Goal: Information Seeking & Learning: Learn about a topic

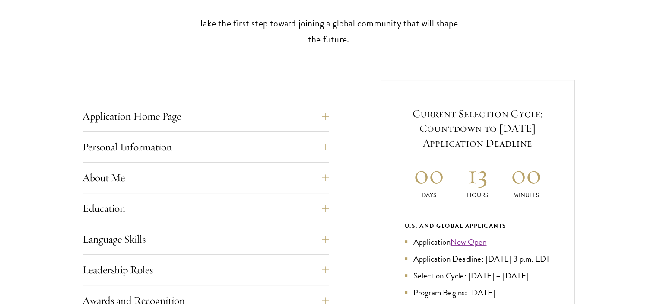
scroll to position [263, 0]
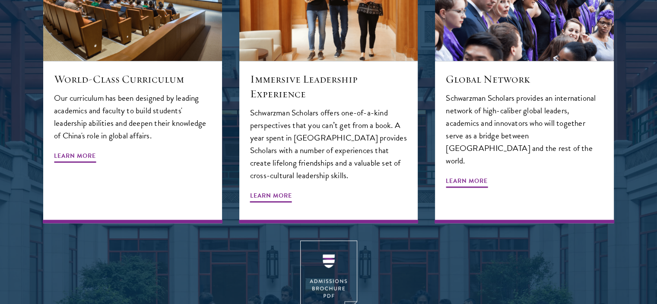
scroll to position [995, 0]
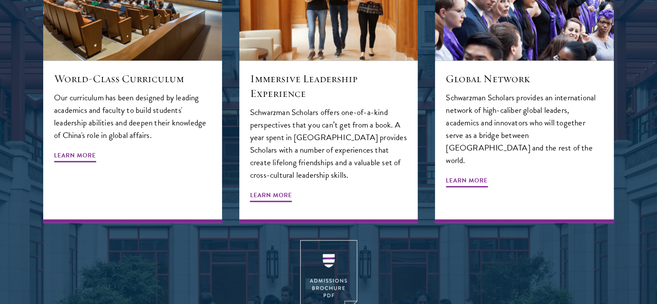
click at [60, 240] on div "View an overview of Schwarzman Scholars. DOWNLOAD" at bounding box center [328, 300] width 571 height 121
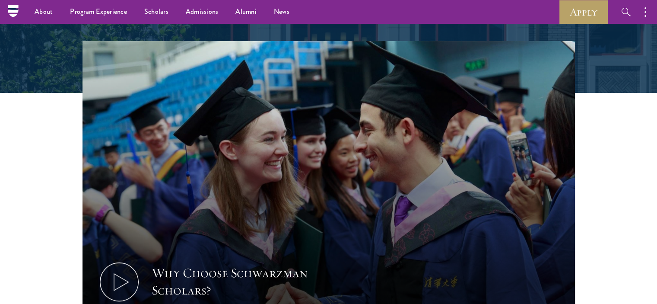
scroll to position [0, 0]
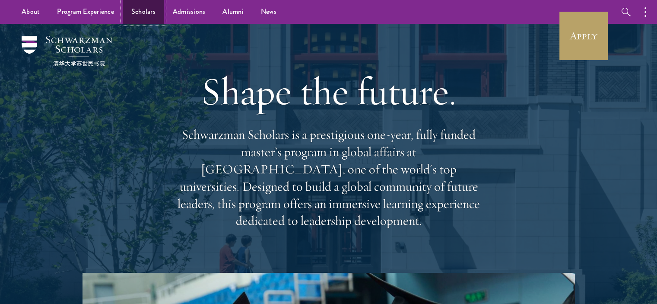
click at [134, 10] on link "Scholars" at bounding box center [143, 12] width 41 height 24
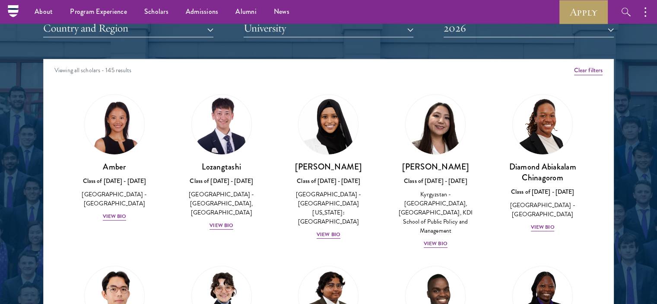
scroll to position [1086, 0]
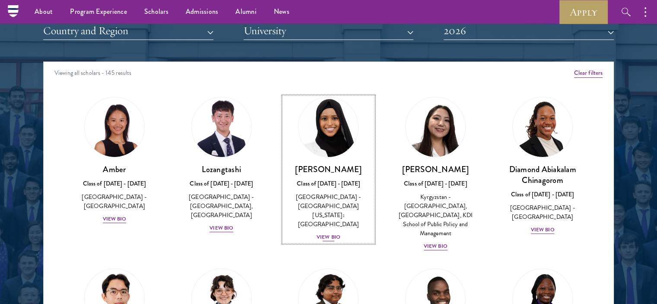
click at [332, 233] on div "View Bio" at bounding box center [329, 237] width 24 height 8
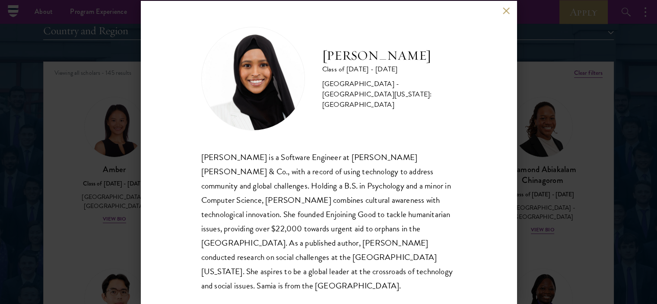
click at [257, 212] on div "[PERSON_NAME] is a Software Engineer at [PERSON_NAME] [PERSON_NAME] & Co., with…" at bounding box center [328, 221] width 255 height 143
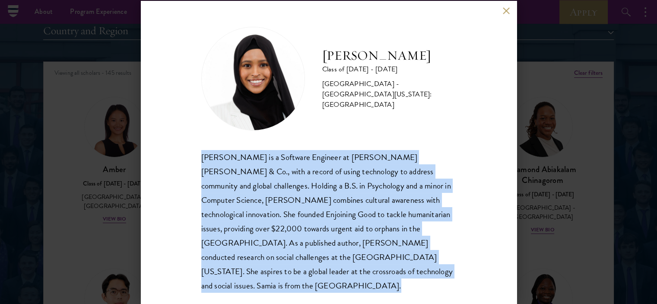
click at [257, 212] on div "[PERSON_NAME] is a Software Engineer at [PERSON_NAME] [PERSON_NAME] & Co., with…" at bounding box center [328, 221] width 255 height 143
copy body "[PERSON_NAME] is a Software Engineer at [PERSON_NAME] [PERSON_NAME] & Co., with…"
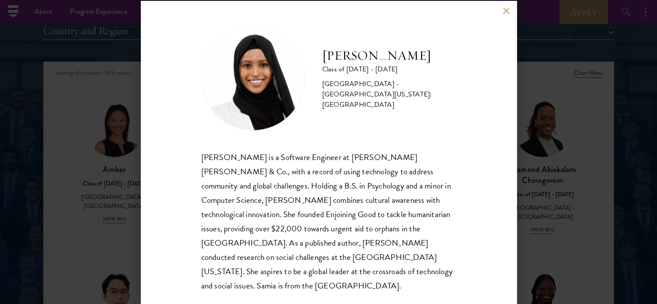
click at [96, 175] on div "[PERSON_NAME] Class of [DATE] - [DATE] [GEOGRAPHIC_DATA] - [GEOGRAPHIC_DATA][US…" at bounding box center [328, 152] width 657 height 304
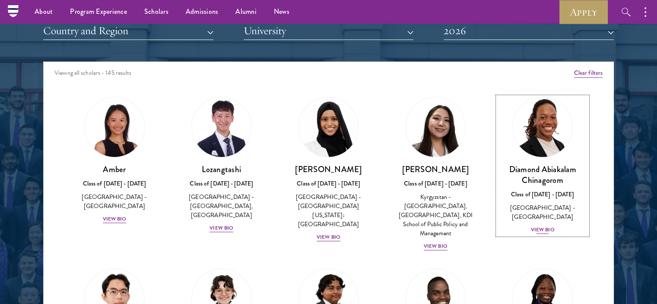
click at [539, 226] on div "View Bio" at bounding box center [543, 230] width 24 height 8
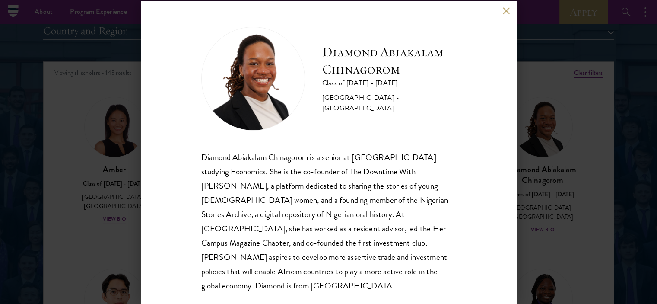
click at [199, 197] on div "Diamond Abiakalam [GEOGRAPHIC_DATA] Class of [DATE] - [DATE] [GEOGRAPHIC_DATA] …" at bounding box center [329, 152] width 376 height 303
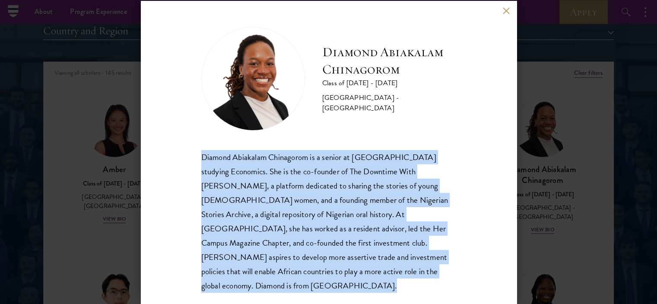
click at [199, 197] on div "Diamond Abiakalam [GEOGRAPHIC_DATA] Class of [DATE] - [DATE] [GEOGRAPHIC_DATA] …" at bounding box center [329, 152] width 376 height 303
copy body "Diamond Abiakalam Chinagorom is a senior at [GEOGRAPHIC_DATA] studying Economic…"
click at [508, 8] on button at bounding box center [506, 10] width 7 height 7
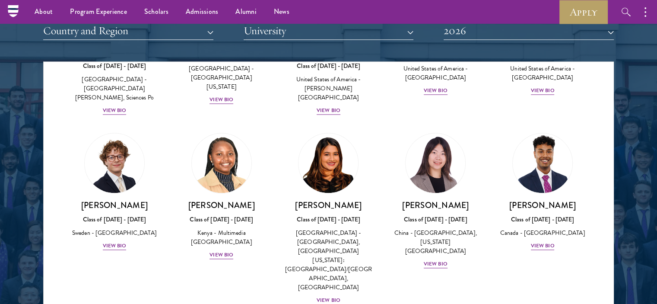
scroll to position [1276, 0]
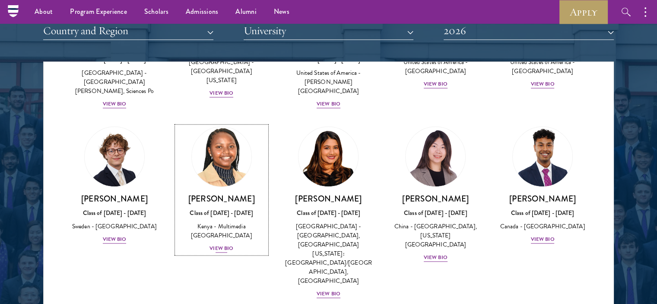
click at [221, 244] on div "View Bio" at bounding box center [222, 248] width 24 height 8
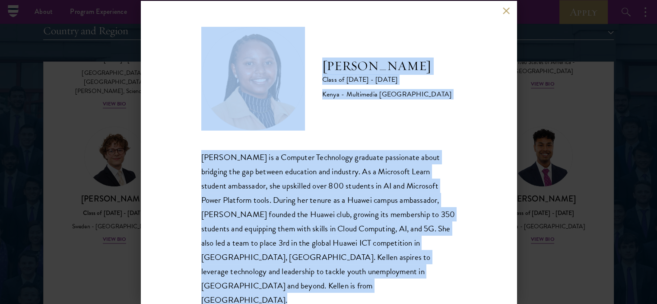
click at [288, 183] on div "[PERSON_NAME] is a Computer Technology graduate passionate about bridging the g…" at bounding box center [328, 228] width 255 height 157
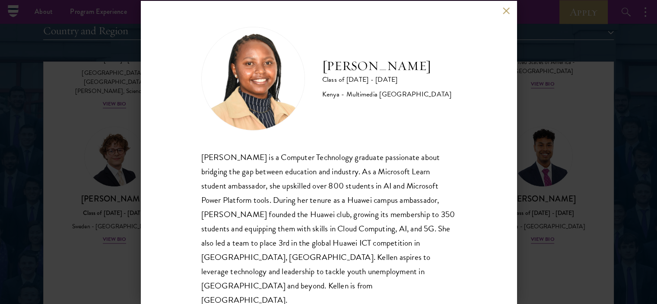
click at [262, 192] on div "[PERSON_NAME] is a Computer Technology graduate passionate about bridging the g…" at bounding box center [328, 228] width 255 height 157
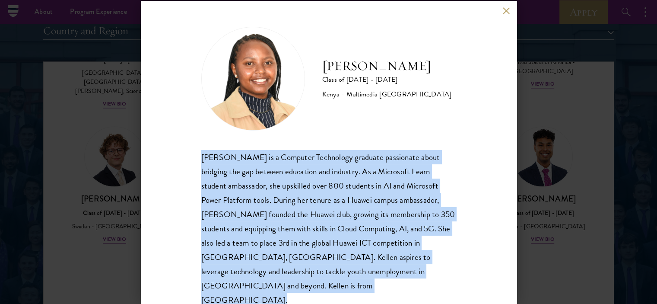
click at [262, 192] on div "[PERSON_NAME] is a Computer Technology graduate passionate about bridging the g…" at bounding box center [328, 228] width 255 height 157
copy body "[PERSON_NAME] is a Computer Technology graduate passionate about bridging the g…"
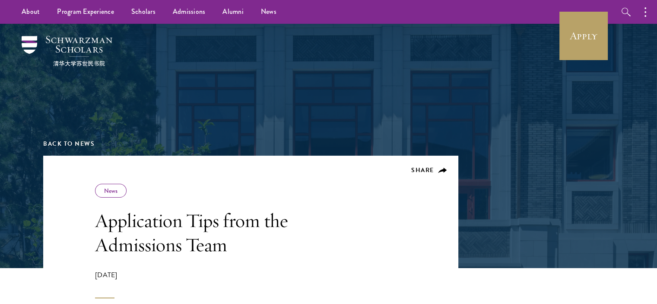
click at [137, 220] on h1 "Application Tips from the Admissions Team" at bounding box center [218, 232] width 246 height 48
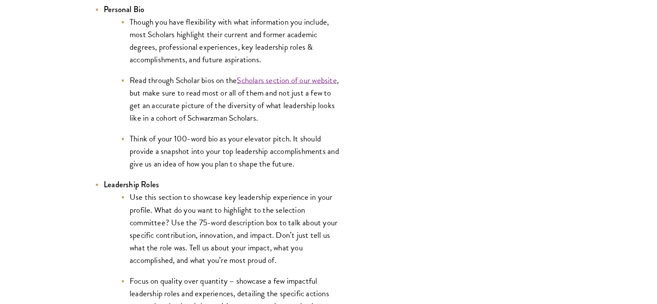
scroll to position [1744, 0]
